Goal: Task Accomplishment & Management: Use online tool/utility

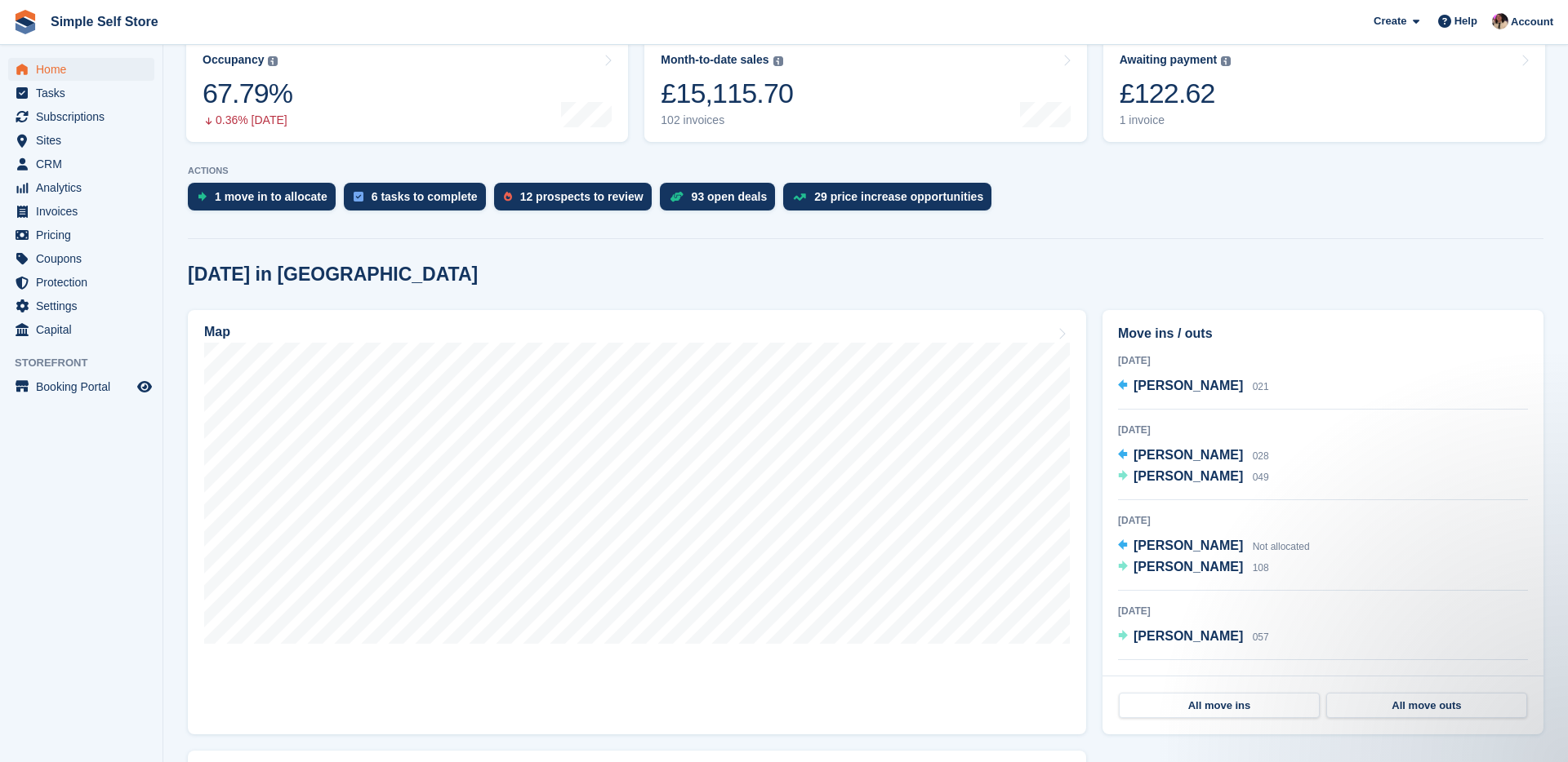
scroll to position [238, 0]
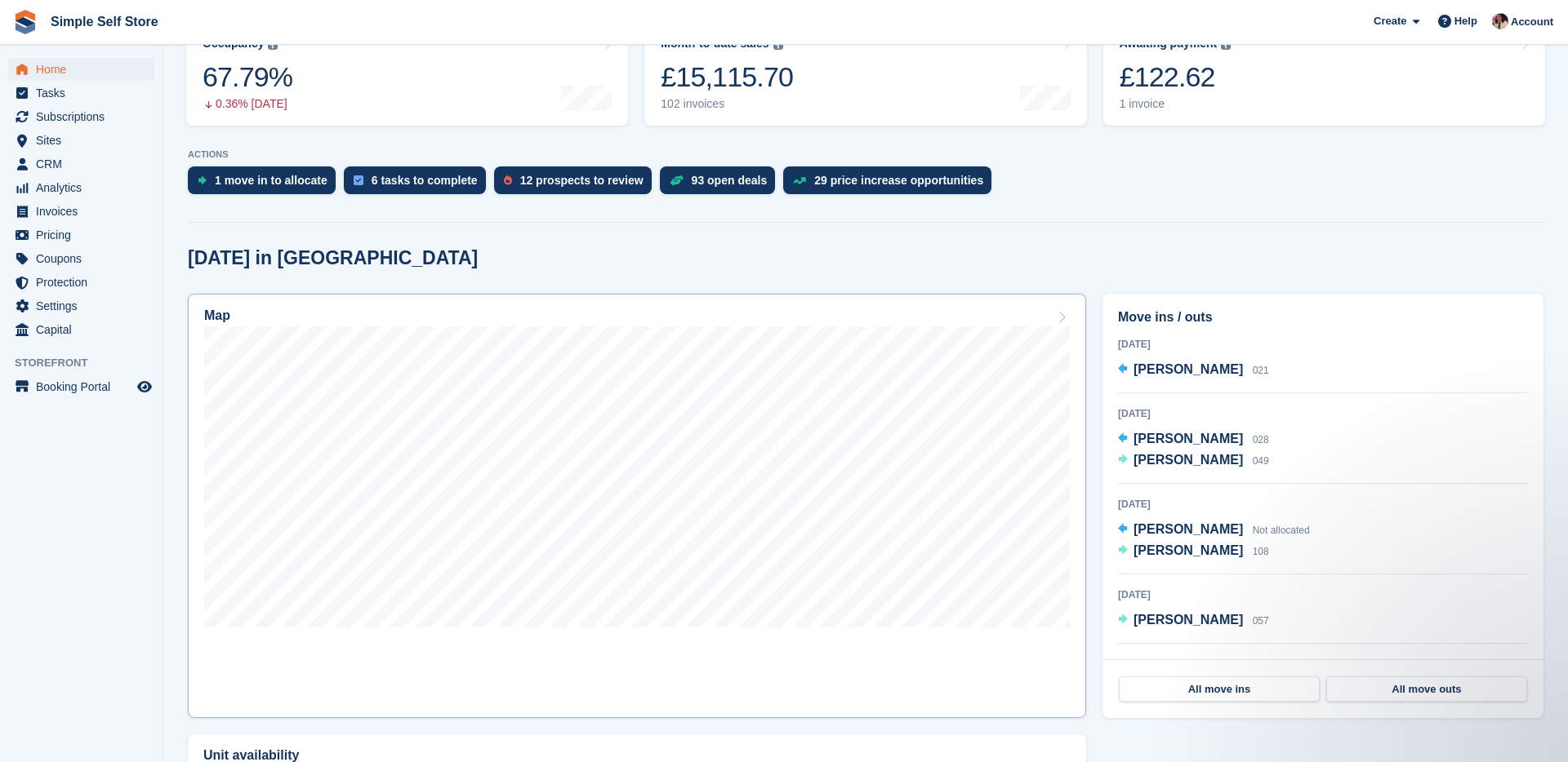
click at [676, 644] on link "Map" at bounding box center [637, 506] width 898 height 425
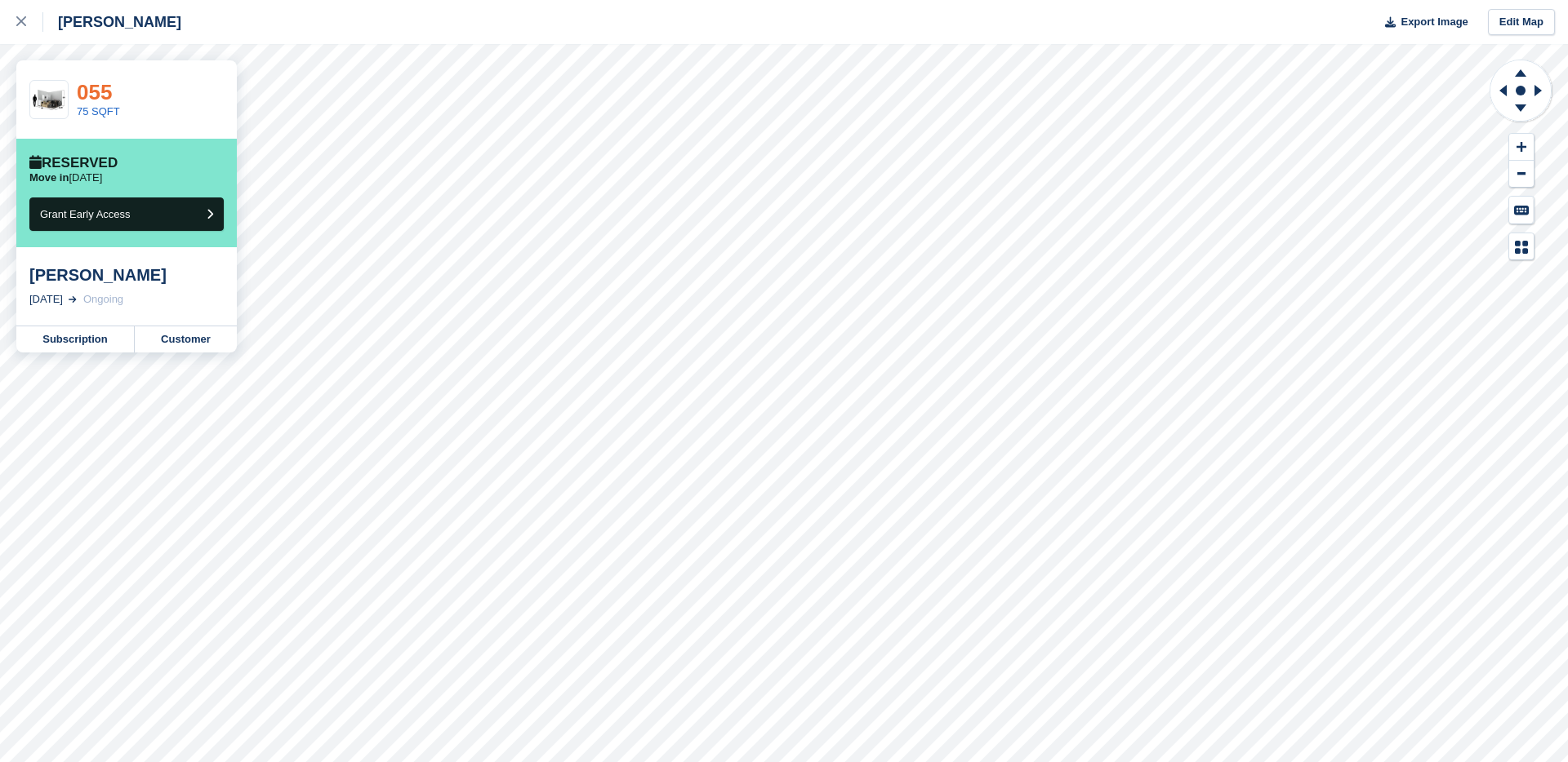
click at [85, 93] on link "055" at bounding box center [95, 92] width 35 height 24
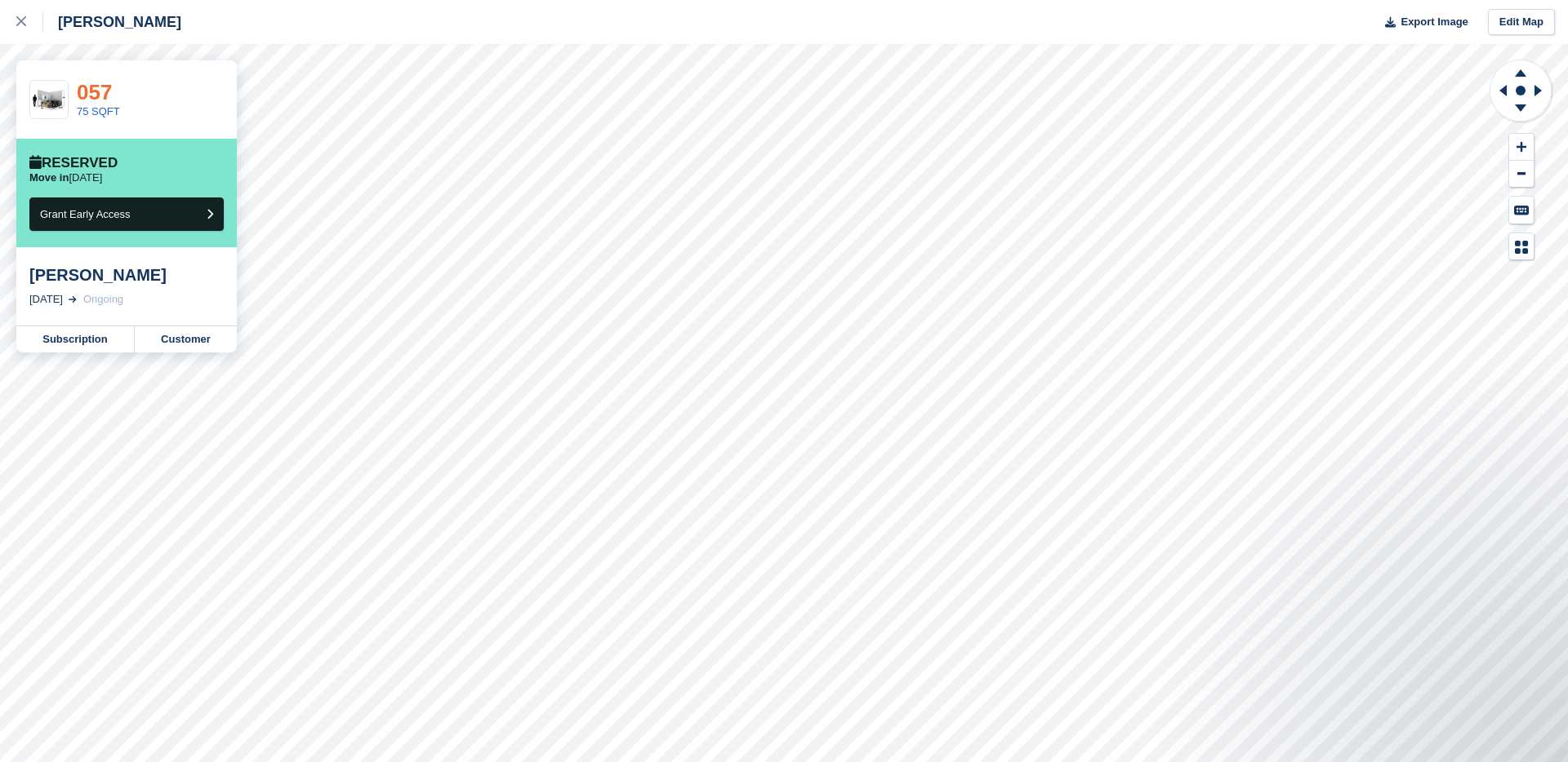
click at [101, 94] on link "057" at bounding box center [95, 92] width 35 height 24
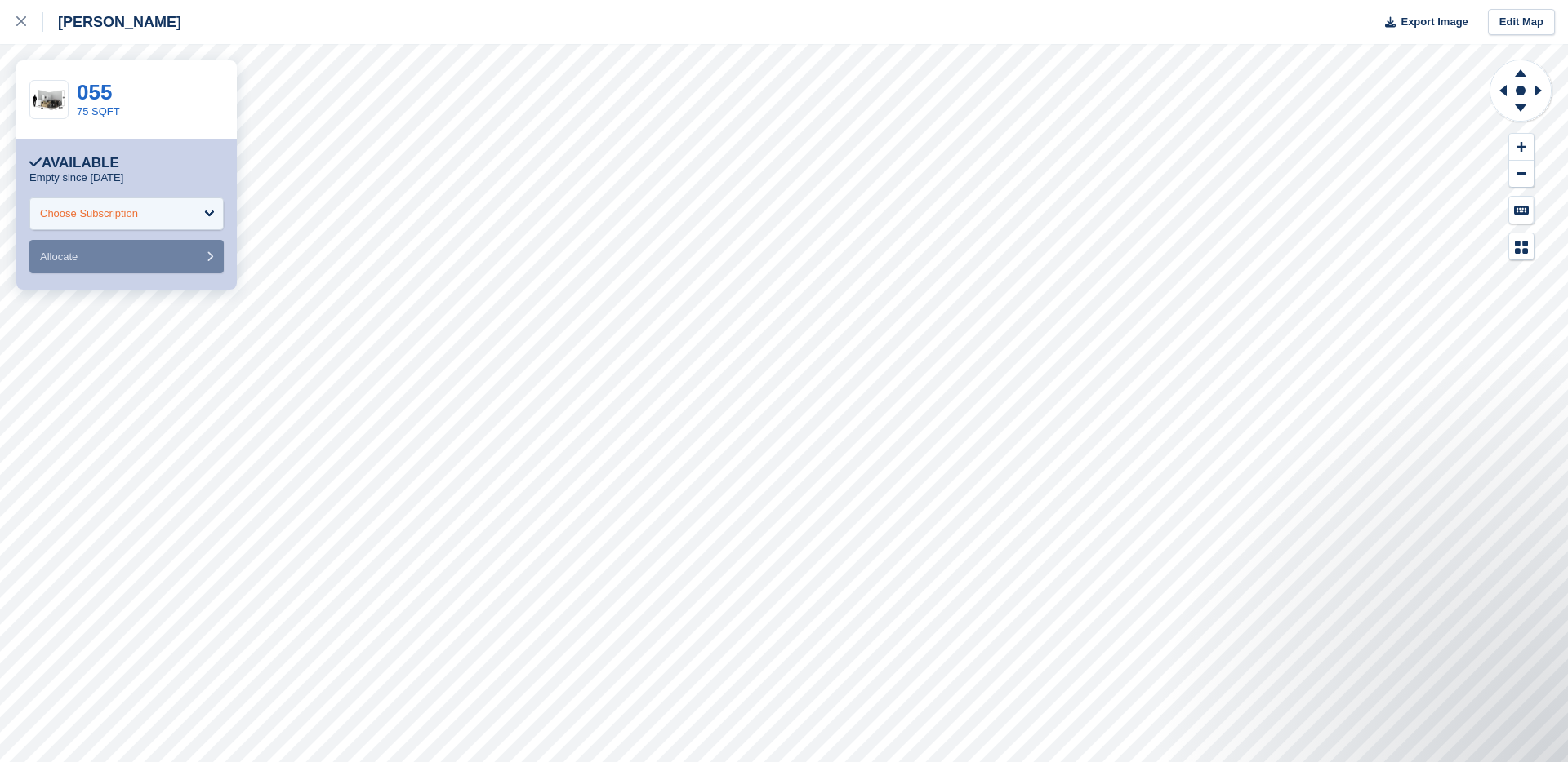
click at [183, 225] on div "Choose Subscription" at bounding box center [126, 214] width 194 height 33
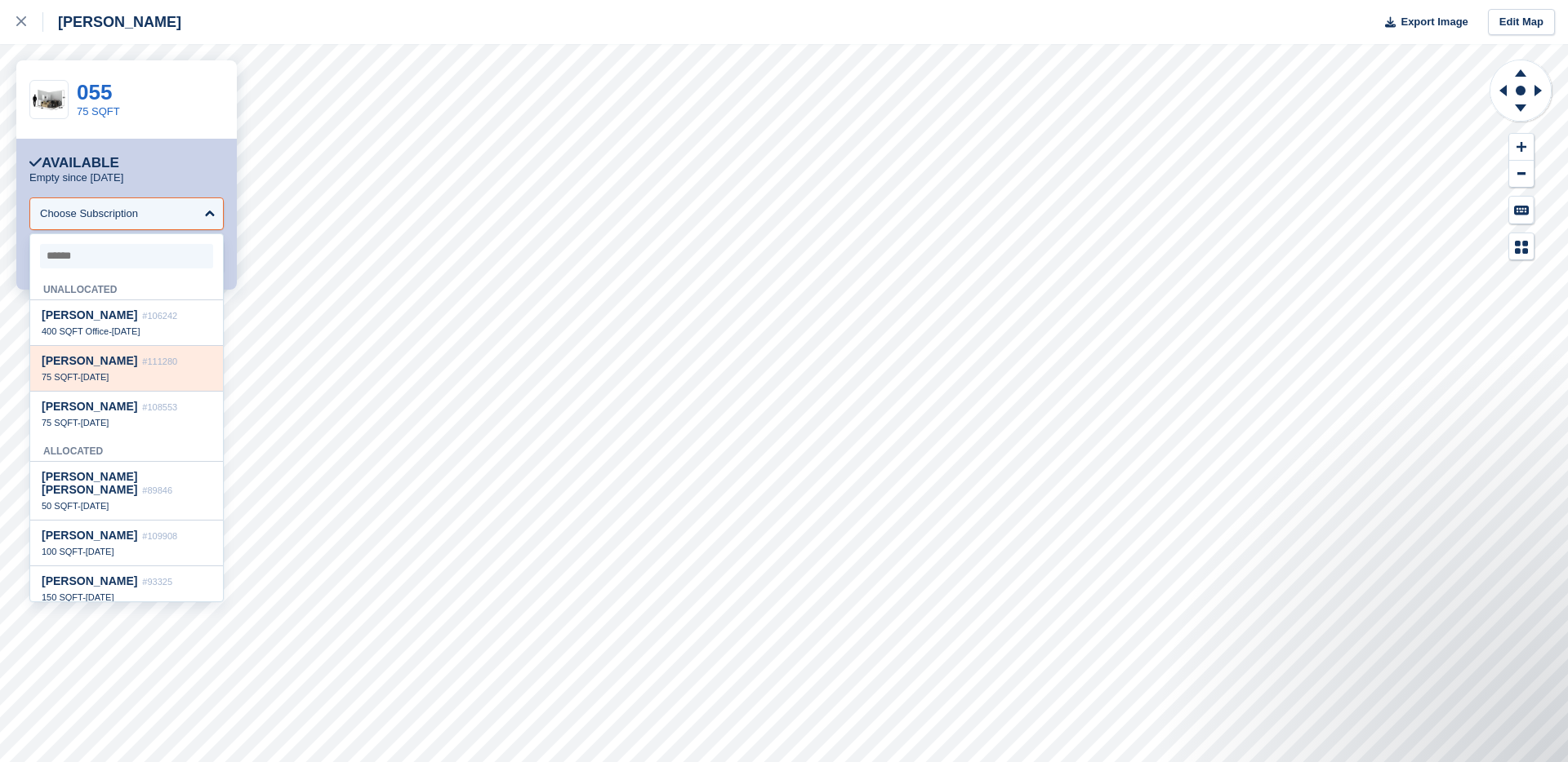
click at [169, 373] on div "75 SQFT - 4 Oct" at bounding box center [126, 378] width 170 height 12
select select "******"
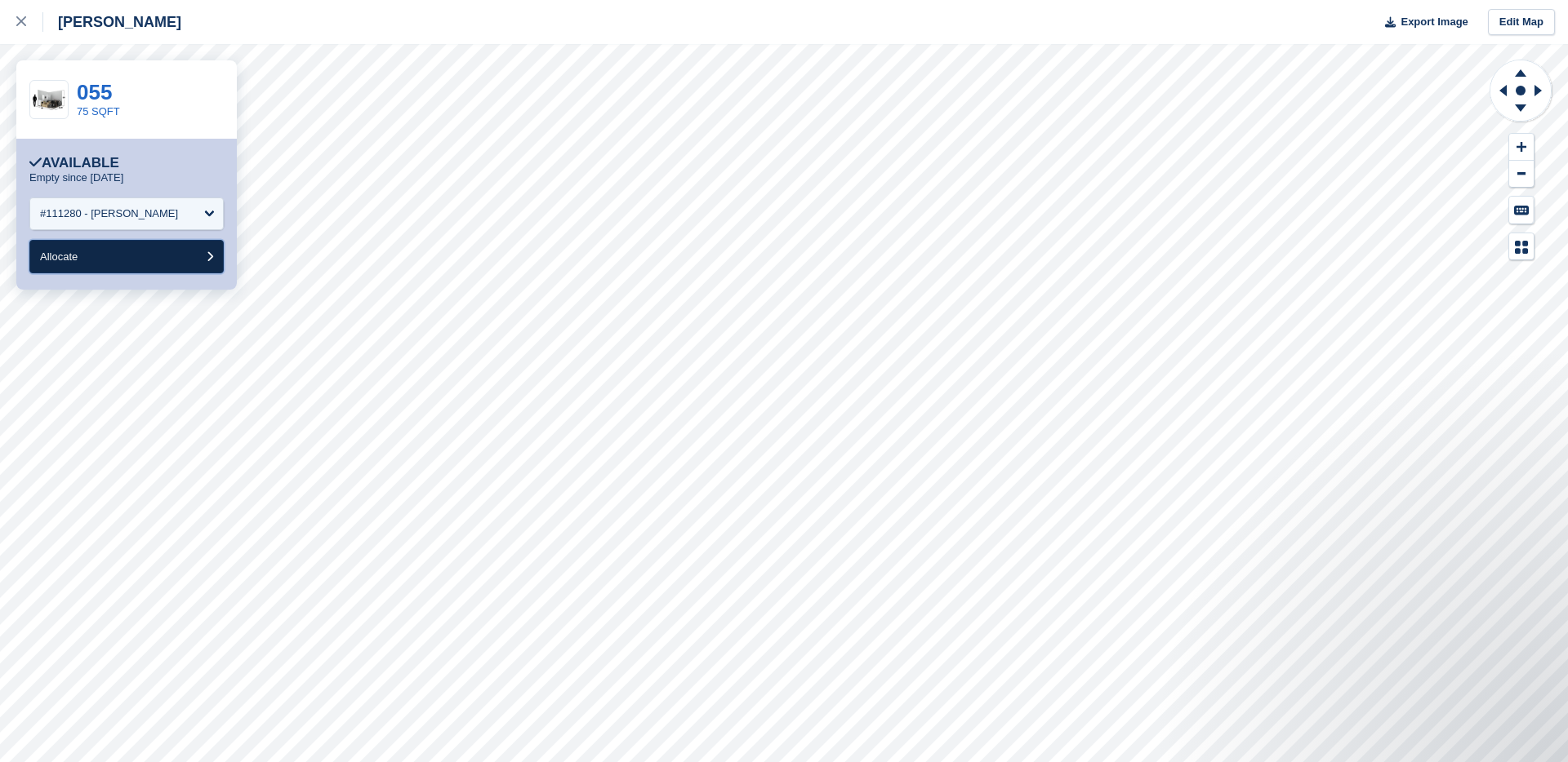
click at [183, 254] on button "Allocate" at bounding box center [126, 257] width 194 height 33
click at [169, 219] on div "Choose Subscription" at bounding box center [126, 214] width 194 height 33
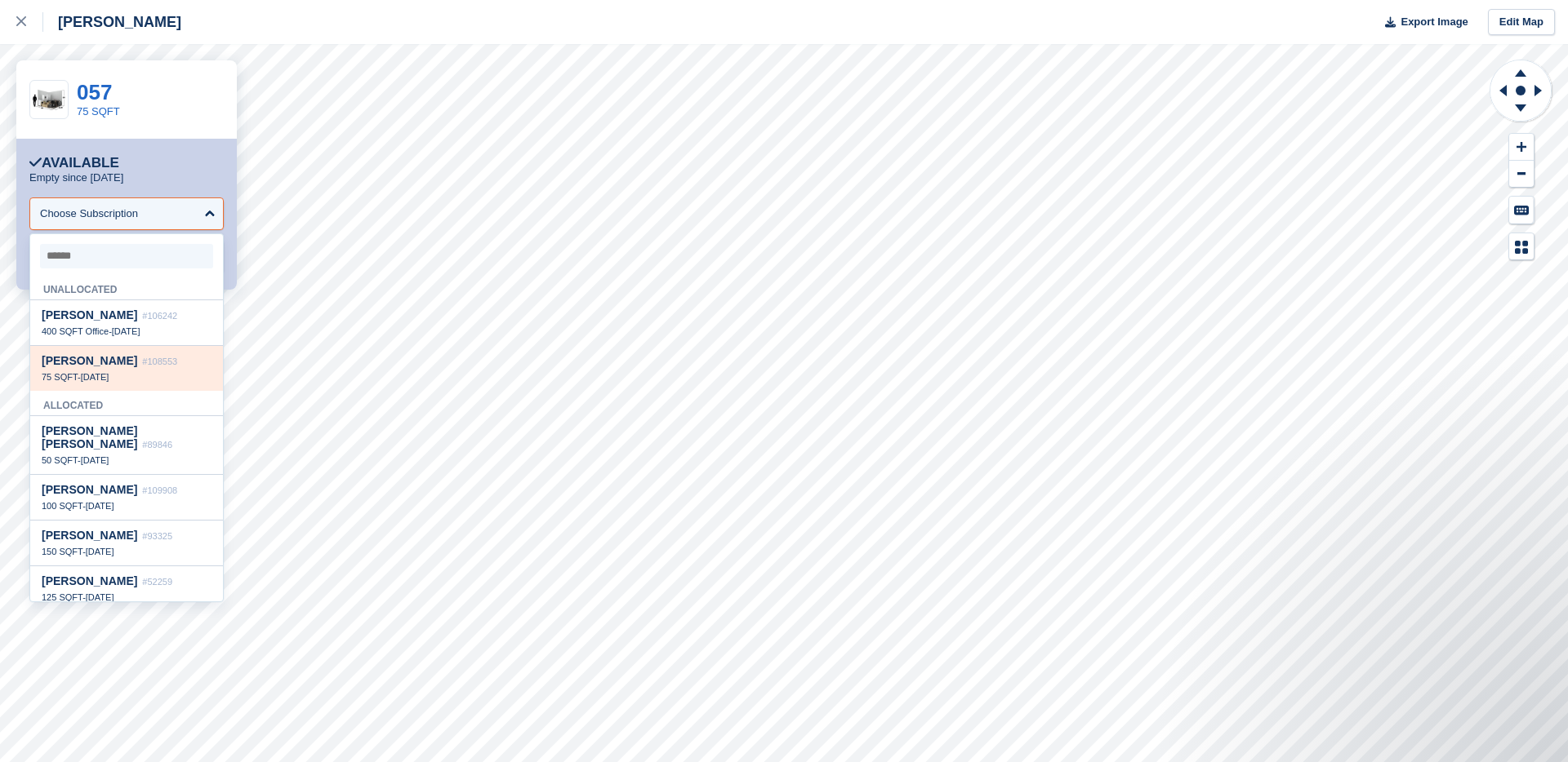
click at [125, 365] on span "[PERSON_NAME]" at bounding box center [90, 361] width 95 height 13
select select "******"
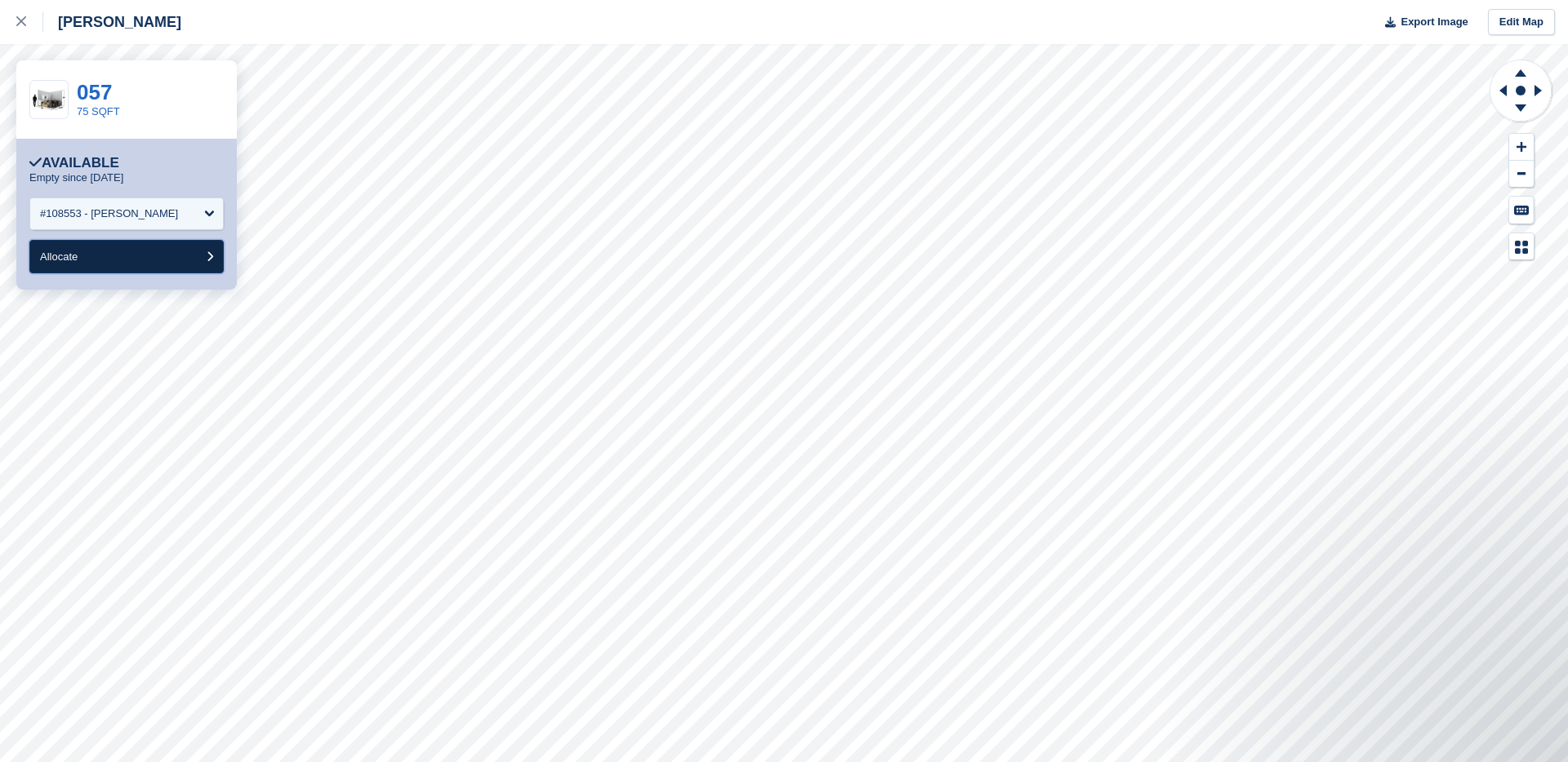
click at [168, 255] on button "Allocate" at bounding box center [126, 257] width 194 height 33
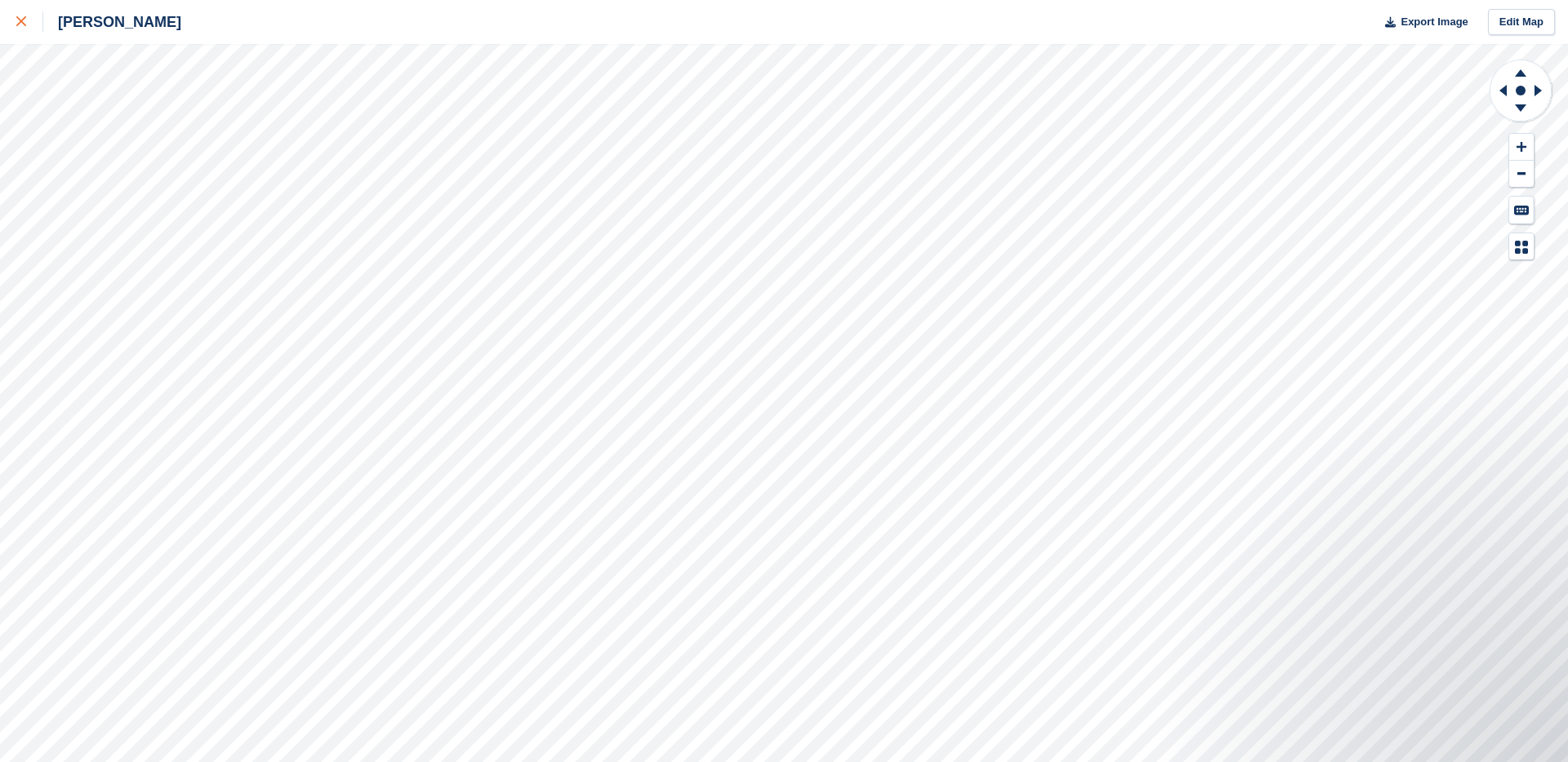
click at [23, 26] on icon at bounding box center [21, 21] width 10 height 10
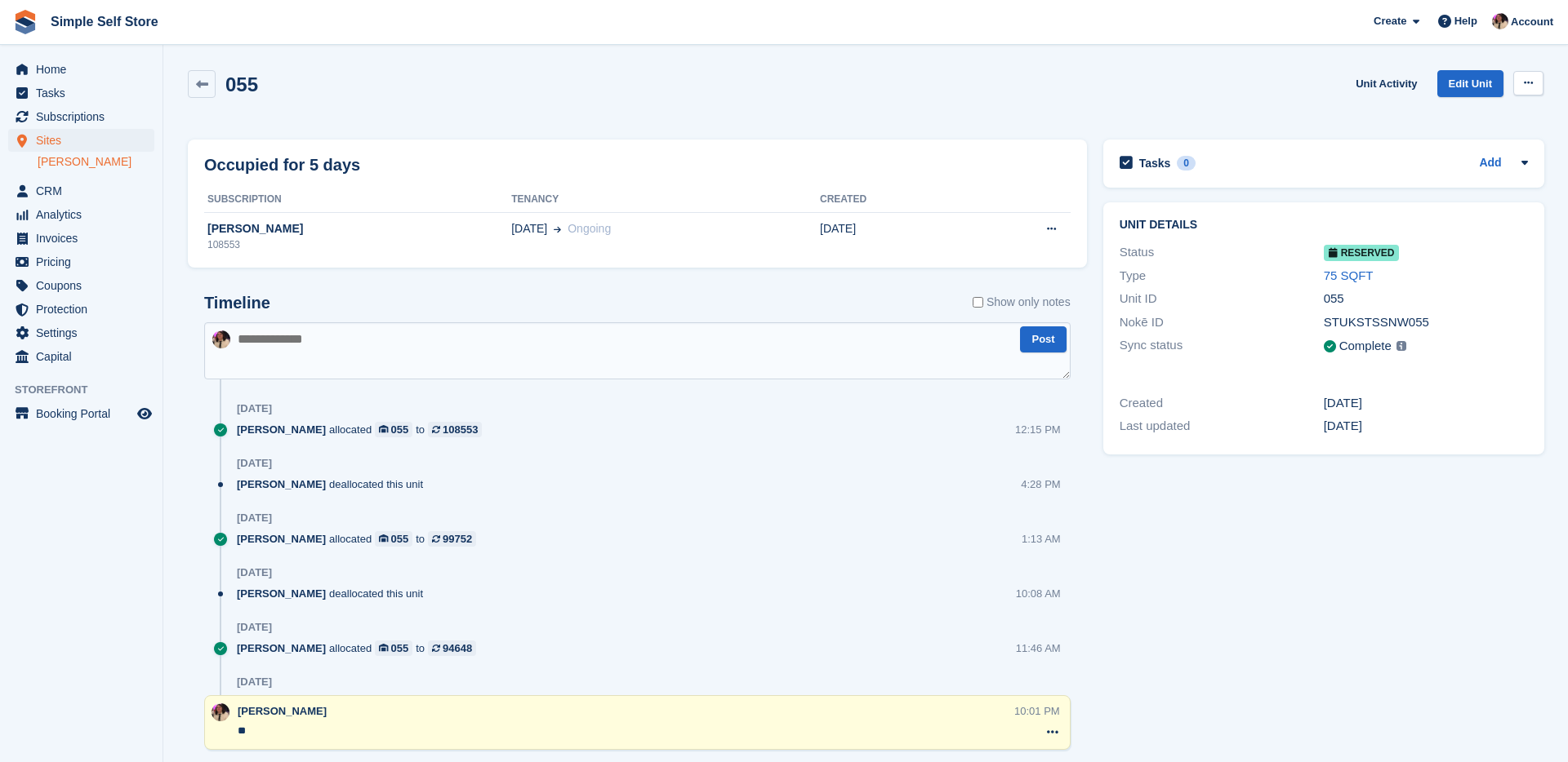
click at [1529, 80] on icon at bounding box center [1528, 83] width 9 height 11
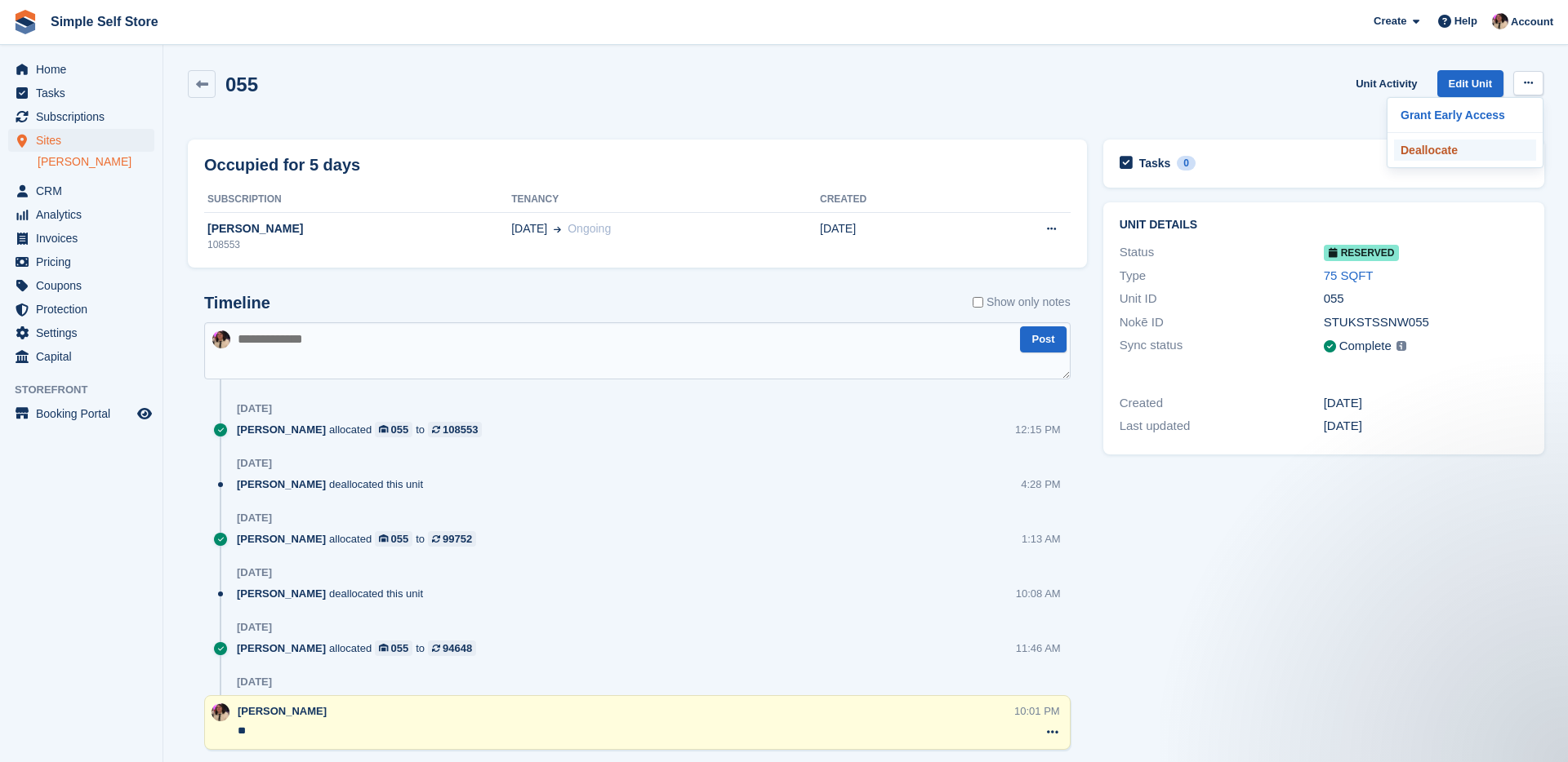
click at [1441, 152] on p "Deallocate" at bounding box center [1465, 150] width 142 height 21
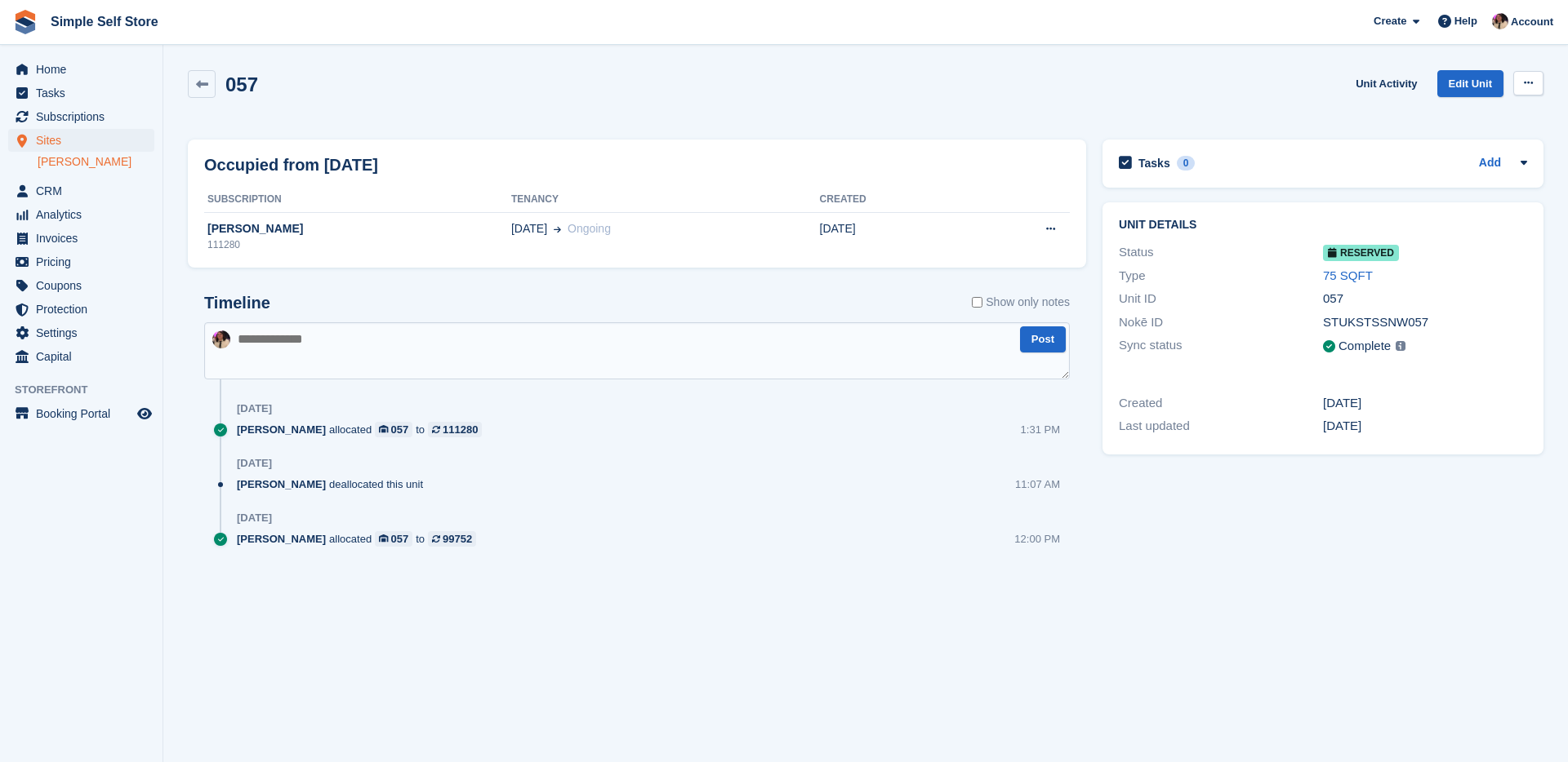
click at [1534, 82] on button at bounding box center [1528, 83] width 30 height 24
click at [1477, 150] on p "Deallocate" at bounding box center [1465, 150] width 142 height 21
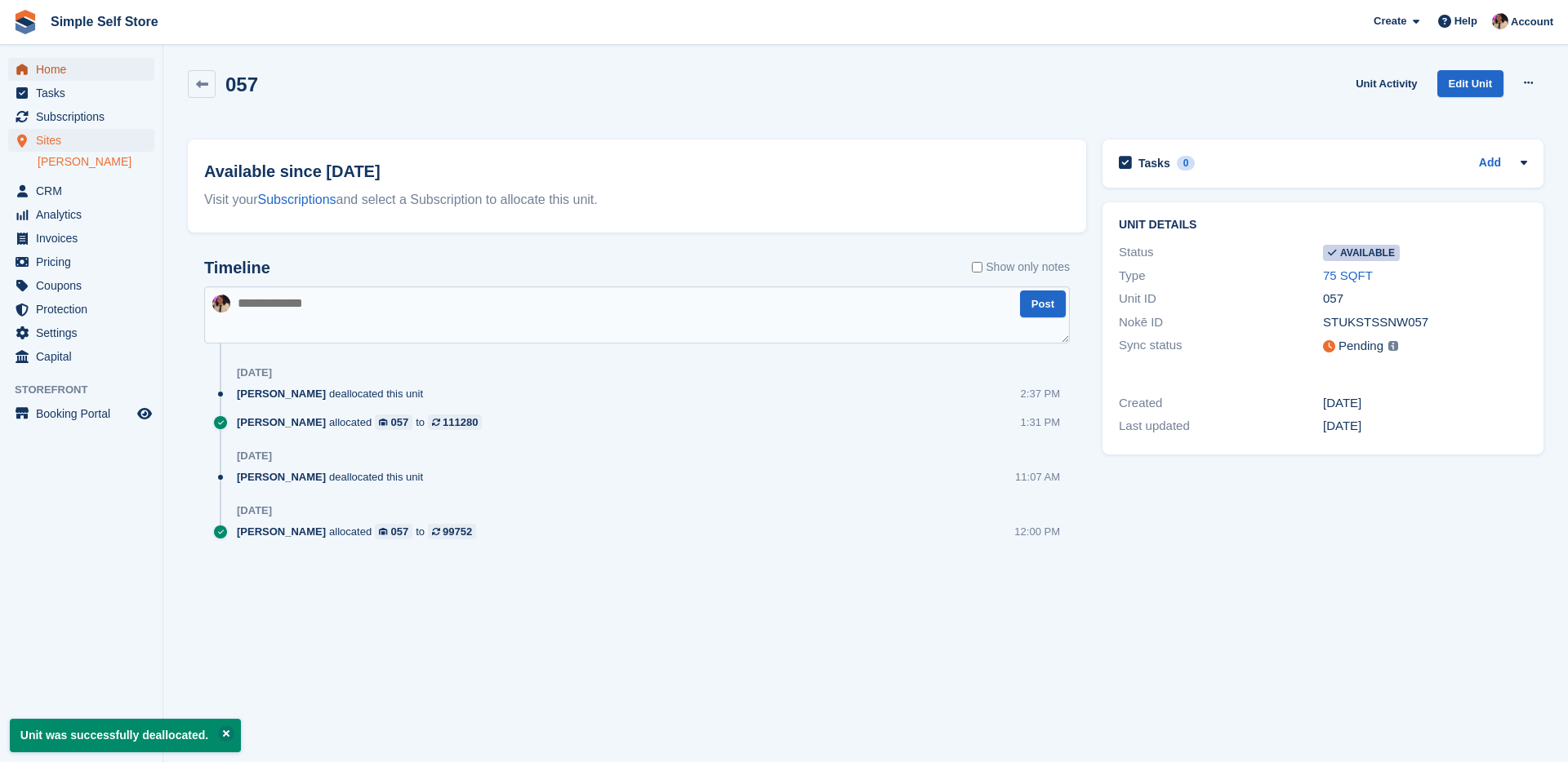
click at [88, 71] on span "Home" at bounding box center [85, 69] width 98 height 23
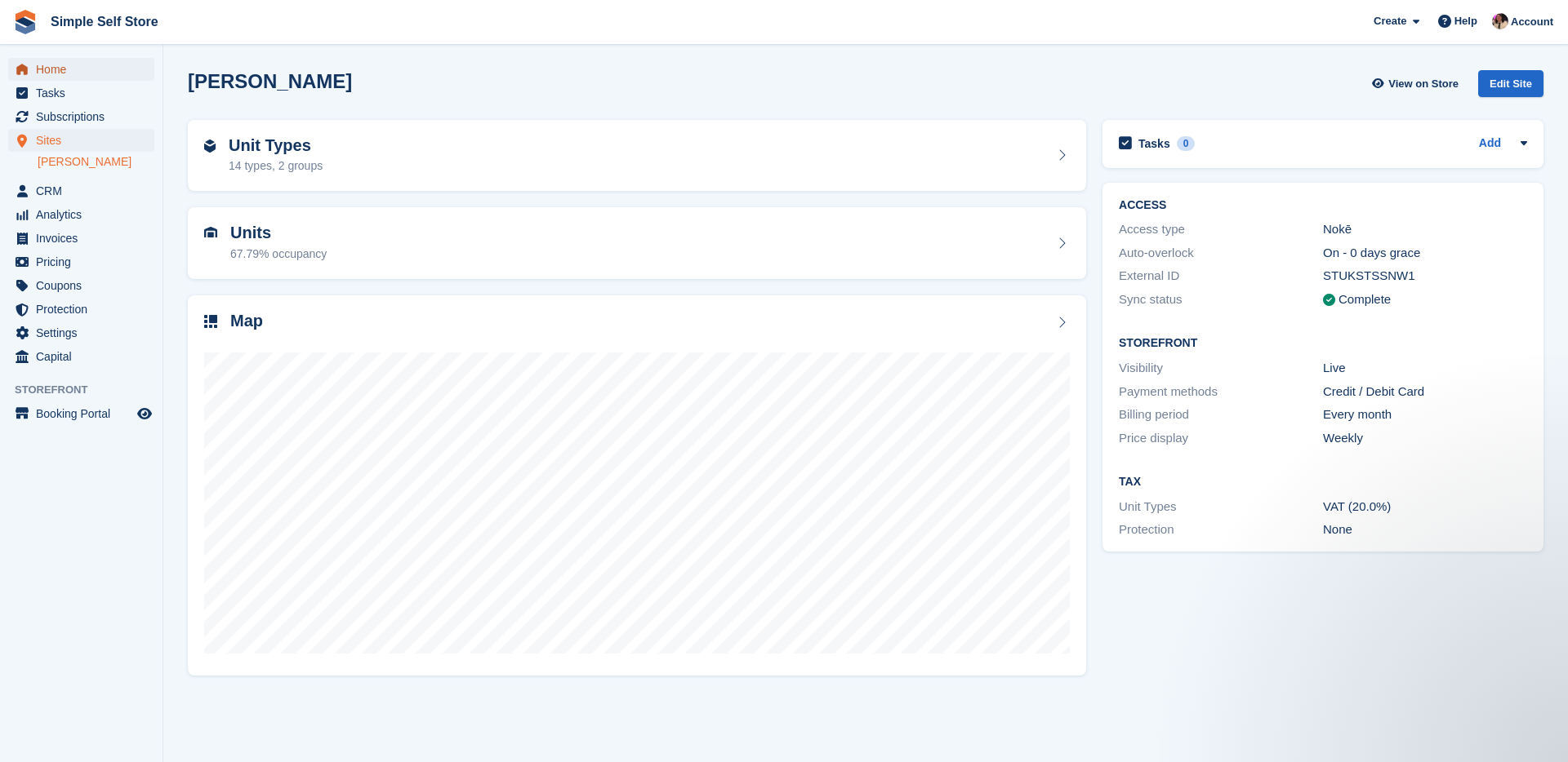
click at [68, 64] on span "Home" at bounding box center [85, 69] width 98 height 23
